Goal: Task Accomplishment & Management: Manage account settings

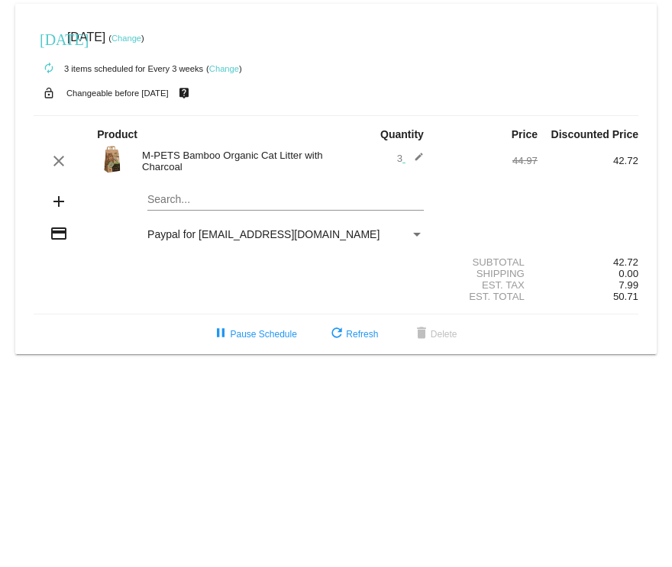
click at [233, 198] on mat-card "[DATE] [DATE] ( Change ) autorenew 3 items scheduled for Every 3 weeks ( Change…" at bounding box center [335, 179] width 641 height 350
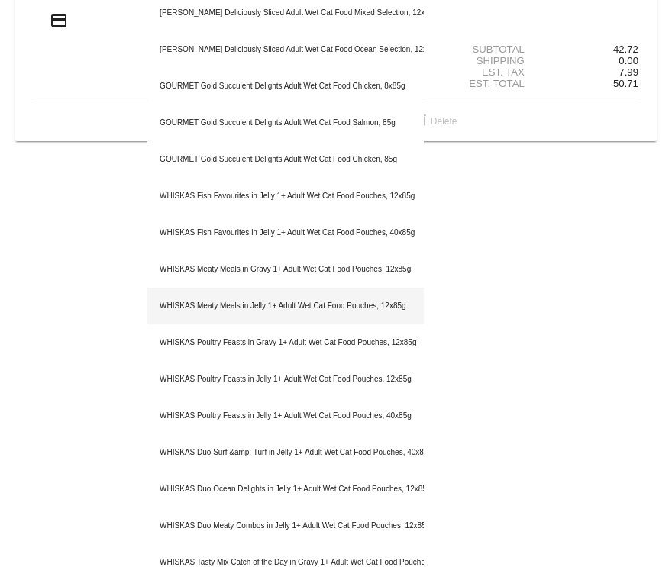
scroll to position [229, 0]
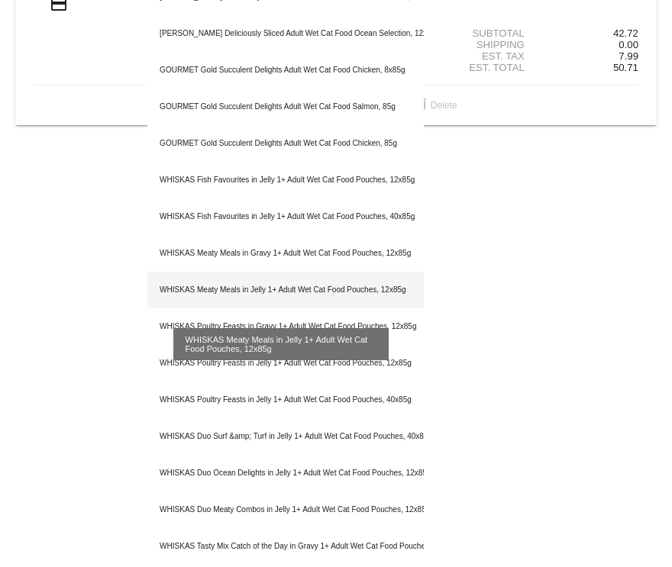
type input "wet cat food"
click at [218, 285] on div "WHISKAS Meaty Meals in Jelly 1+ Adult Wet Cat Food Pouches, 12x85g" at bounding box center [285, 290] width 276 height 37
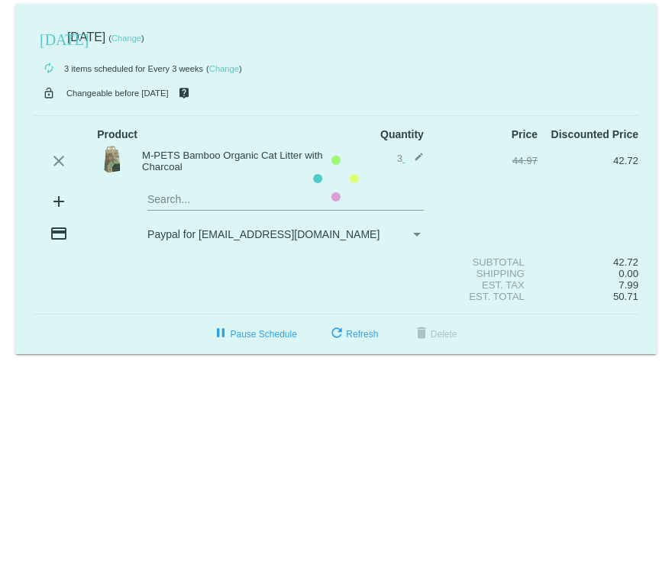
scroll to position [0, 0]
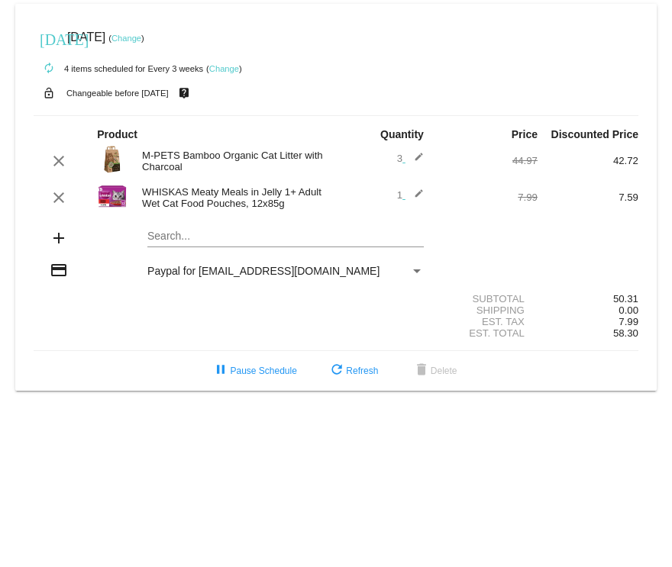
click at [173, 243] on mat-card "[DATE] [DATE] ( Change ) autorenew 4 items scheduled for Every 3 weeks ( Change…" at bounding box center [335, 197] width 641 height 387
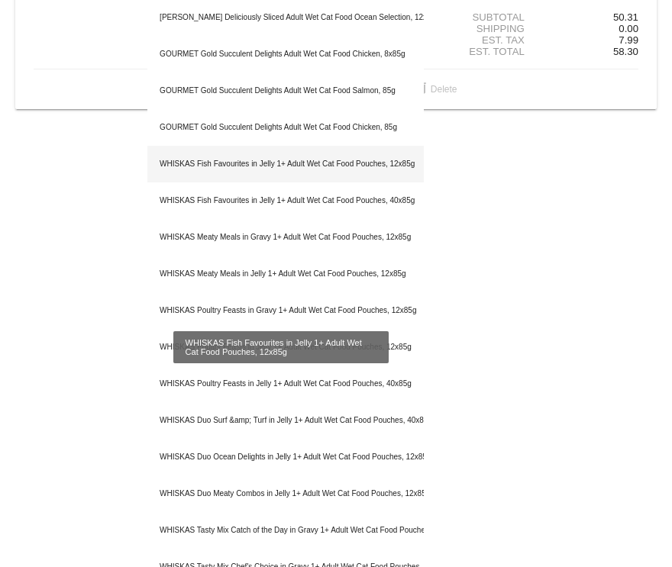
scroll to position [305, 0]
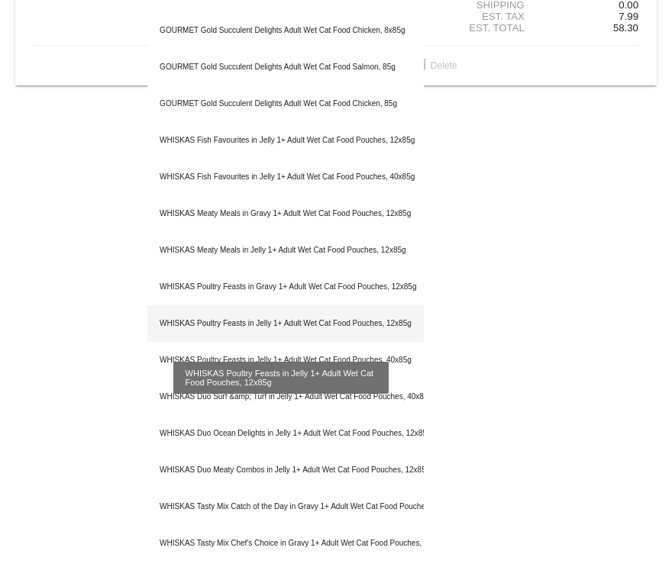
type input "wet cat food"
click at [211, 318] on div "WHISKAS Poultry Feasts in Jelly 1+ Adult Wet Cat Food Pouches, 12x85g" at bounding box center [285, 323] width 276 height 37
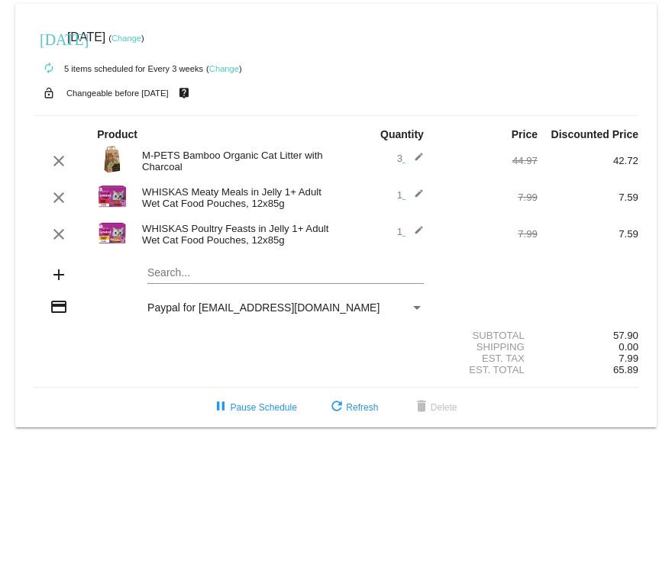
click at [227, 67] on link "Change" at bounding box center [224, 68] width 30 height 9
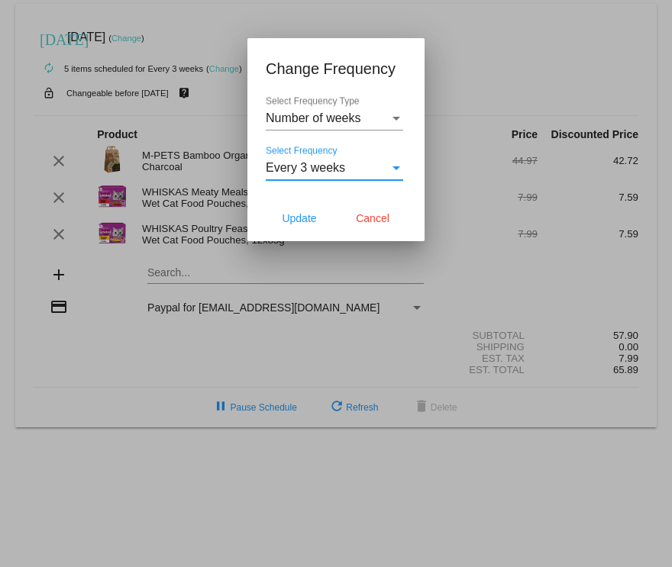
click at [395, 169] on div "Select Frequency" at bounding box center [396, 168] width 8 height 4
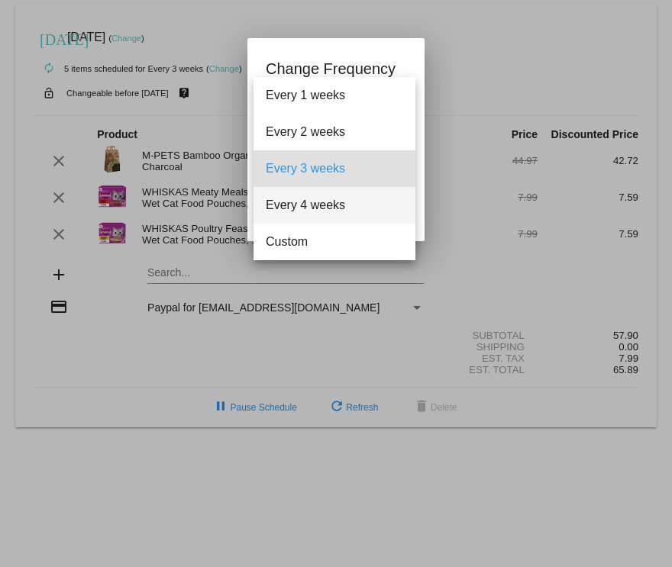
click at [305, 205] on span "Every 4 weeks" at bounding box center [334, 205] width 137 height 37
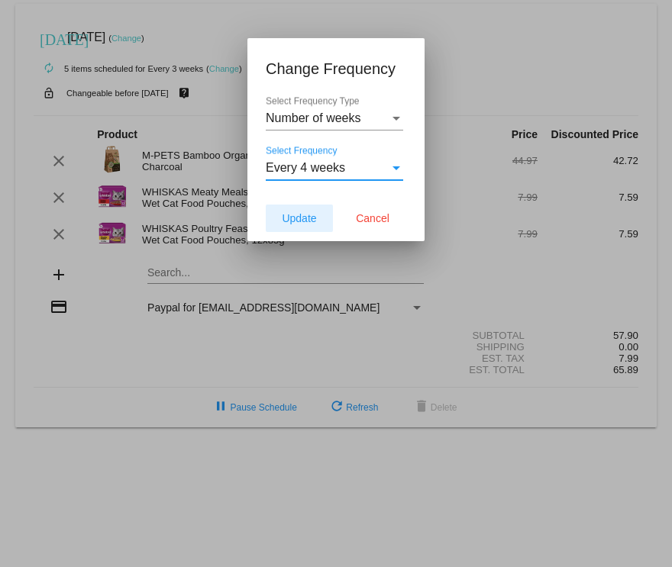
click at [303, 215] on span "Update" at bounding box center [299, 218] width 34 height 12
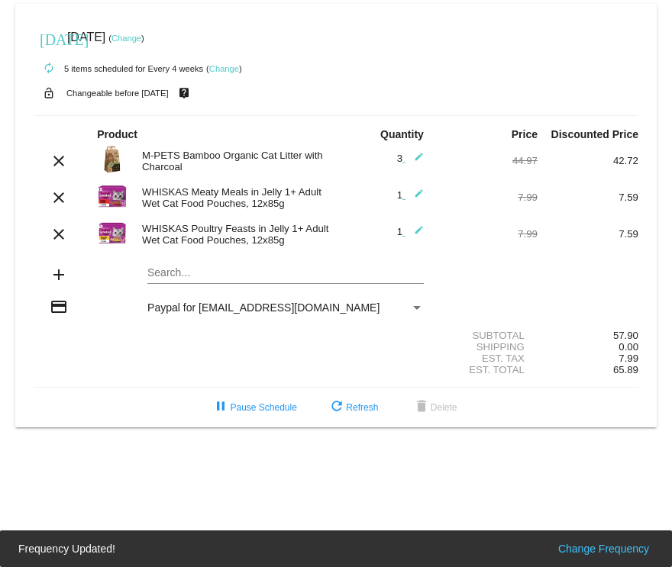
click at [418, 158] on mat-icon "edit" at bounding box center [414, 161] width 18 height 18
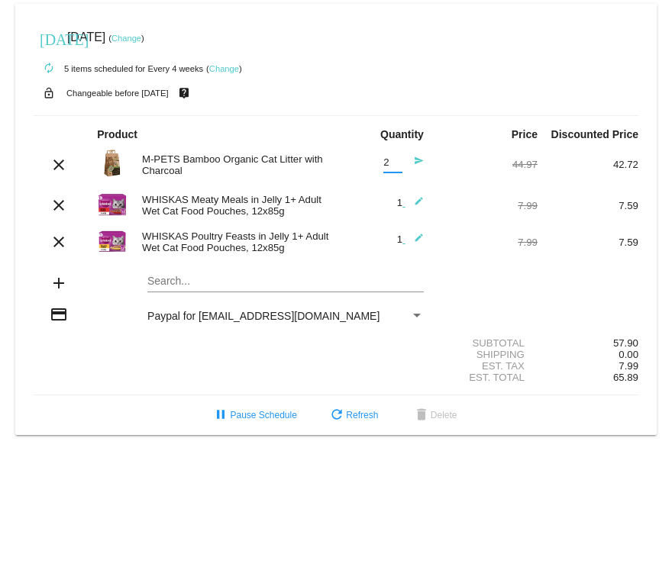
type input "2"
click at [396, 167] on input "2" at bounding box center [392, 162] width 19 height 11
click at [159, 379] on div "Est. Total 65.89" at bounding box center [336, 377] width 605 height 11
click at [418, 160] on mat-icon "send" at bounding box center [414, 165] width 18 height 18
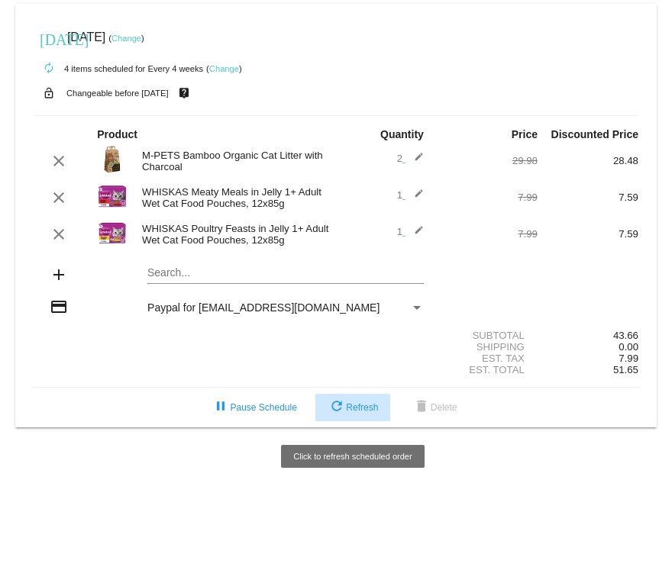
click at [354, 413] on span "refresh Refresh" at bounding box center [352, 407] width 50 height 11
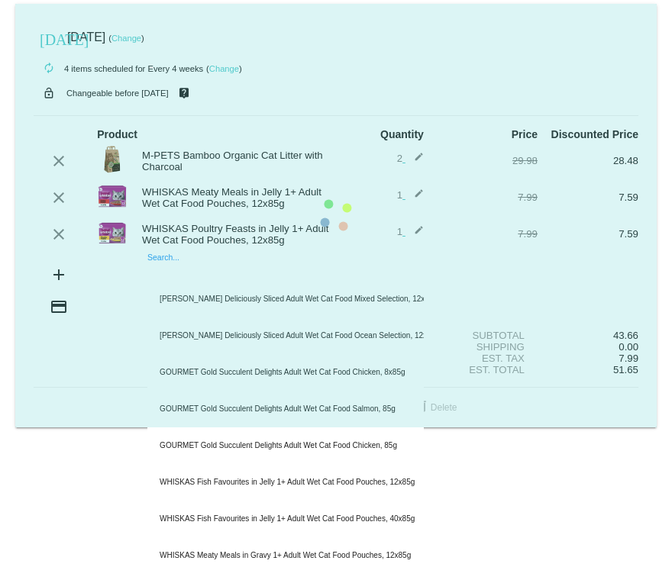
click at [182, 276] on mat-card "[DATE] [DATE] ( Change ) autorenew 4 items scheduled for Every 4 weeks ( Change…" at bounding box center [335, 216] width 641 height 424
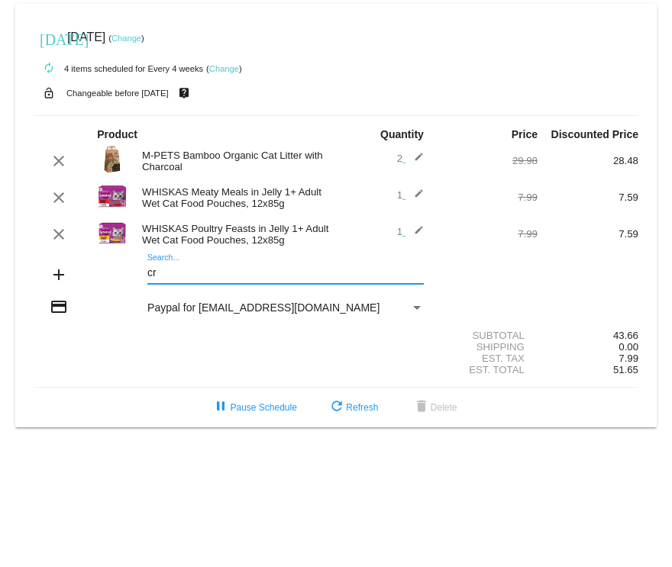
type input "c"
click at [198, 271] on mat-card "[DATE] [DATE] ( Change ) autorenew 4 items scheduled for Every 4 weeks ( Change…" at bounding box center [335, 216] width 641 height 424
type input "c"
